Goal: Transaction & Acquisition: Purchase product/service

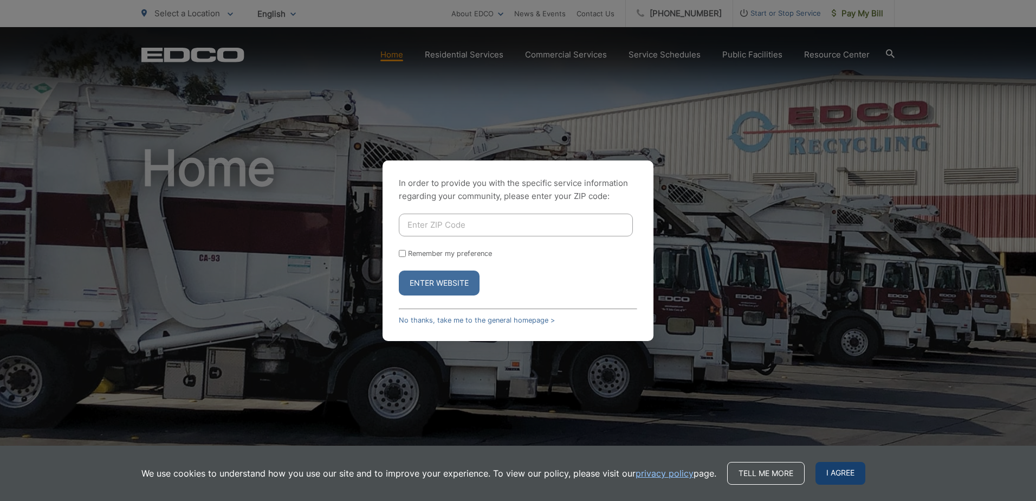
click at [846, 474] on span "I agree" at bounding box center [841, 473] width 50 height 23
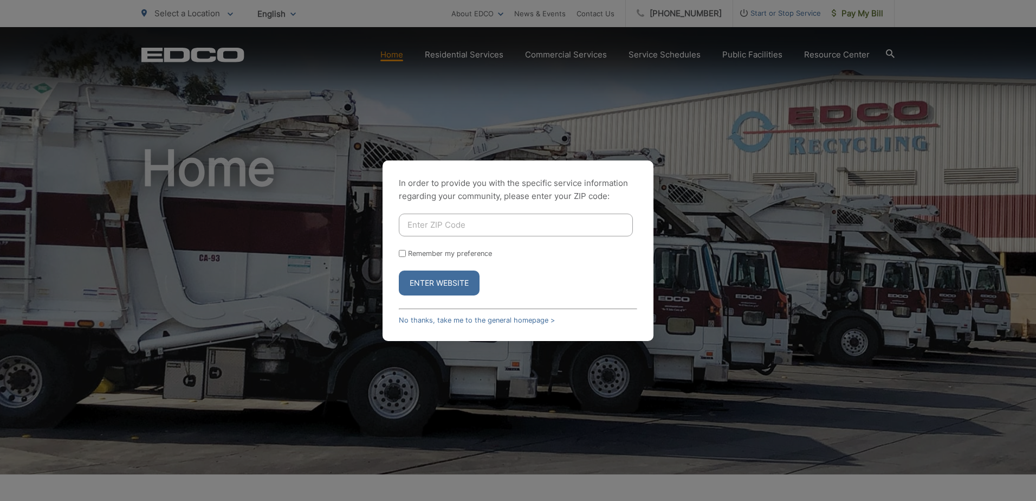
drag, startPoint x: 347, startPoint y: 75, endPoint x: 357, endPoint y: 77, distance: 10.0
click at [348, 75] on div "In order to provide you with the specific service information regarding your co…" at bounding box center [518, 250] width 1036 height 501
click at [486, 56] on div "In order to provide you with the specific service information regarding your co…" at bounding box center [518, 250] width 1036 height 501
click at [494, 226] on input "Enter ZIP Code" at bounding box center [516, 225] width 234 height 23
type input "92102"
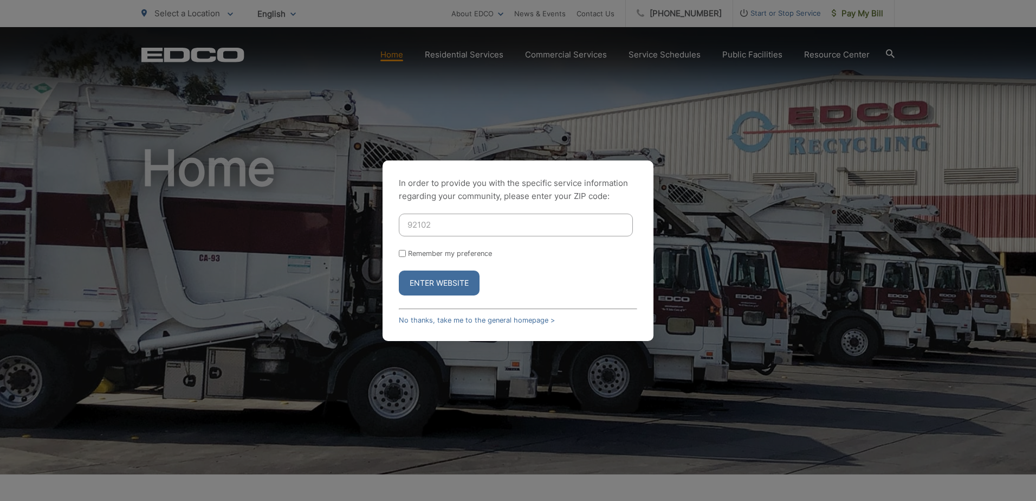
click at [414, 281] on button "Enter Website" at bounding box center [439, 282] width 81 height 25
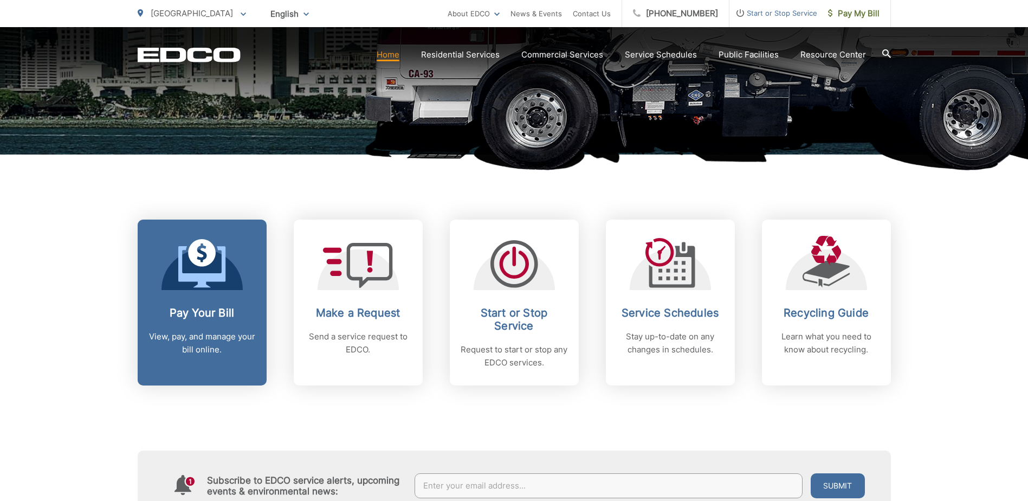
scroll to position [325, 0]
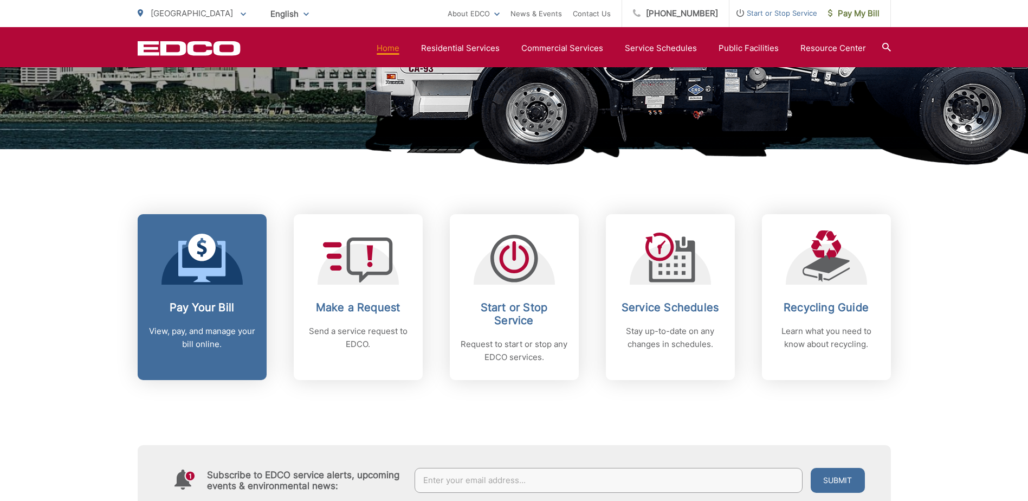
click at [218, 313] on h2 "Pay Your Bill" at bounding box center [202, 307] width 107 height 13
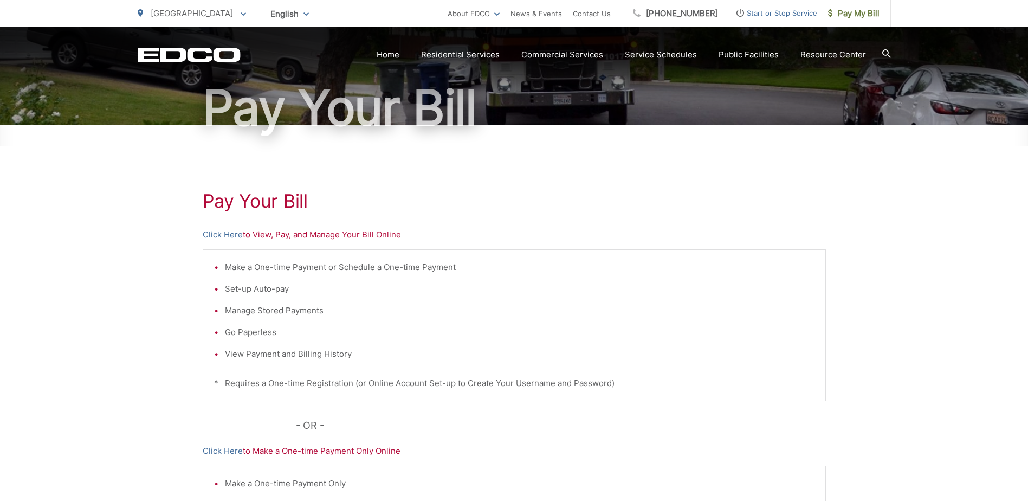
scroll to position [108, 0]
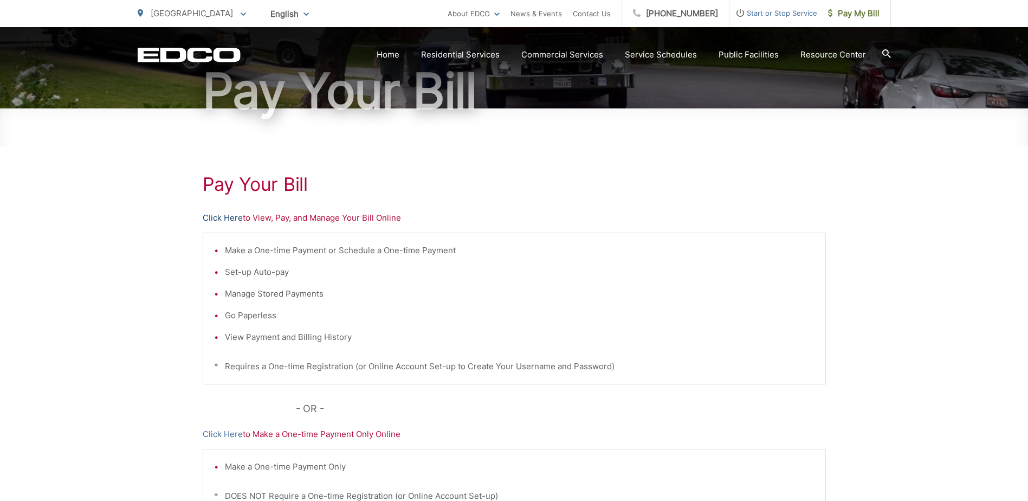
click at [217, 218] on link "Click Here" at bounding box center [223, 217] width 40 height 13
